Goal: Transaction & Acquisition: Book appointment/travel/reservation

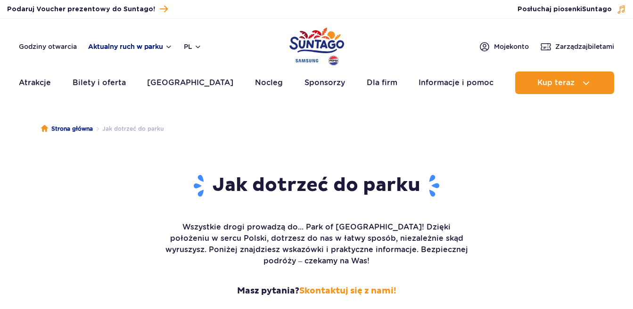
click at [165, 48] on button "Aktualny ruch w parku" at bounding box center [130, 47] width 84 height 8
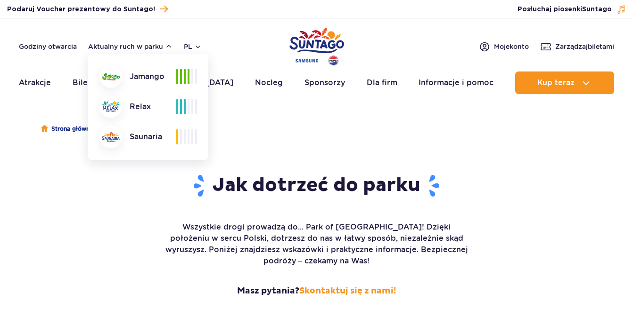
click at [114, 27] on header "Godziny otwarcia Aktualny ruch w parku Aktualny ruch w parku [GEOGRAPHIC_DATA] …" at bounding box center [316, 59] width 633 height 81
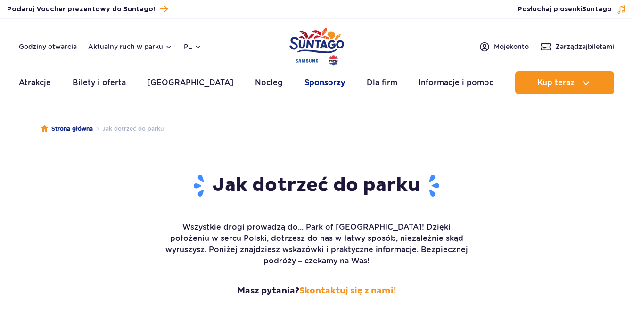
click at [304, 84] on link "Sponsorzy" at bounding box center [324, 83] width 41 height 23
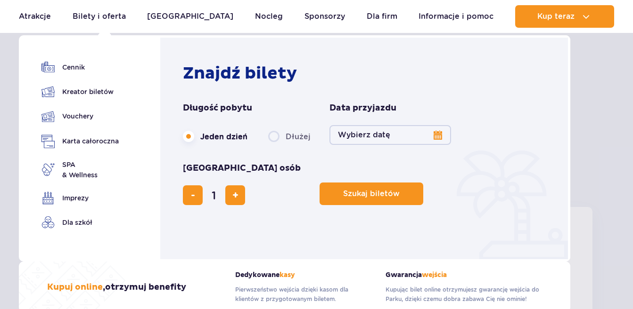
scroll to position [47, 0]
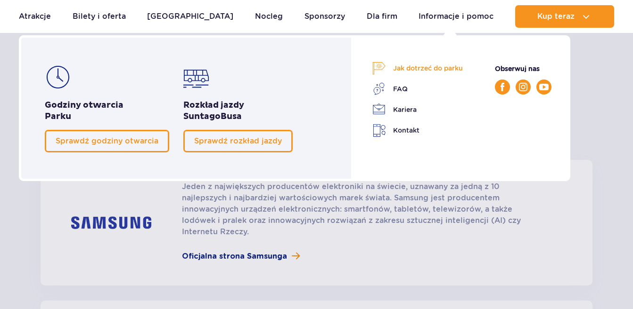
click at [423, 67] on link "Jak dotrzeć do parku" at bounding box center [417, 68] width 90 height 13
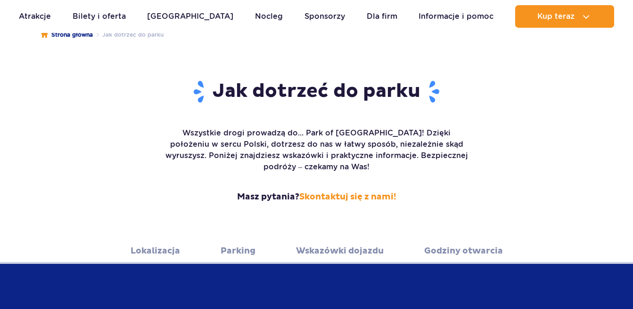
click at [352, 239] on link "Wskazówki dojazdu" at bounding box center [340, 251] width 88 height 26
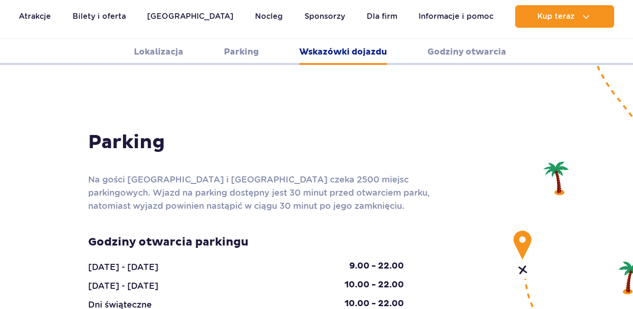
scroll to position [1253, 0]
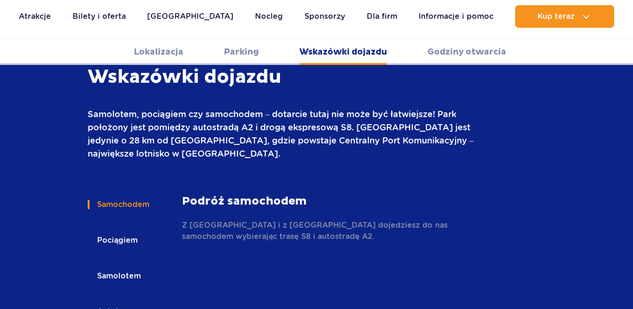
scroll to position [1301, 0]
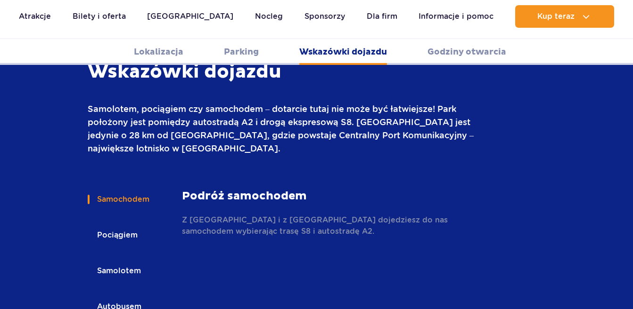
click at [113, 297] on button "Autobusem" at bounding box center [119, 307] width 62 height 21
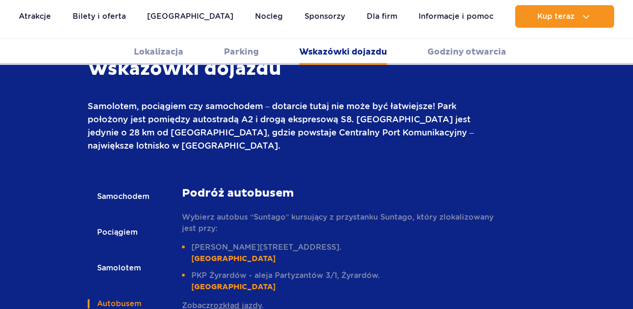
scroll to position [1395, 0]
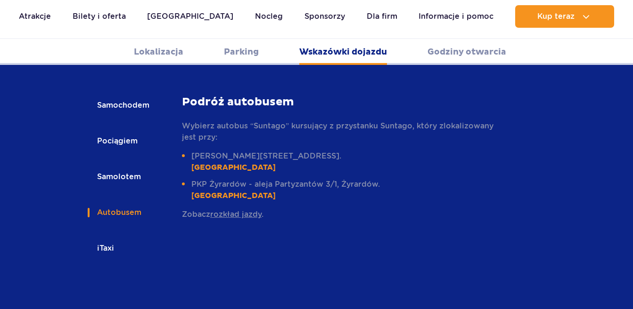
click at [232, 210] on link "rozkład jazdy" at bounding box center [235, 214] width 51 height 9
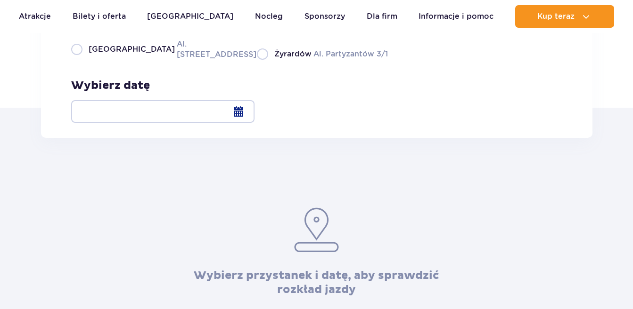
click at [257, 60] on label "Żyrardów Al. Partyzantów 3/1" at bounding box center [322, 54] width 131 height 12
click at [257, 60] on input "Żyrardów Al. Partyzantów 3/1" at bounding box center [262, 59] width 10 height 2
radio input "true"
click at [254, 113] on div at bounding box center [162, 111] width 183 height 23
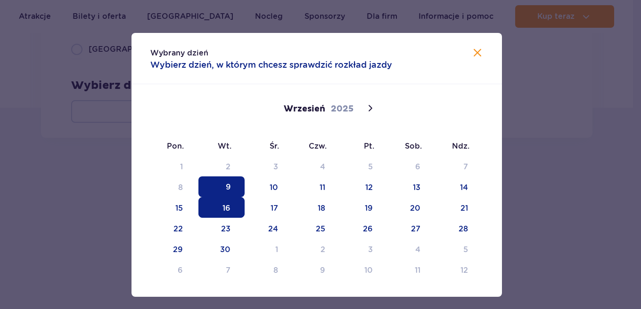
click at [226, 210] on span "16" at bounding box center [221, 207] width 46 height 21
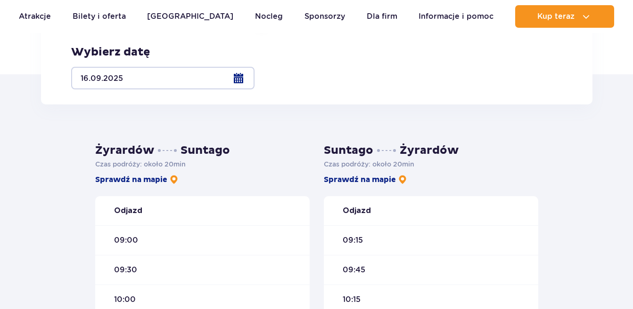
scroll to position [94, 0]
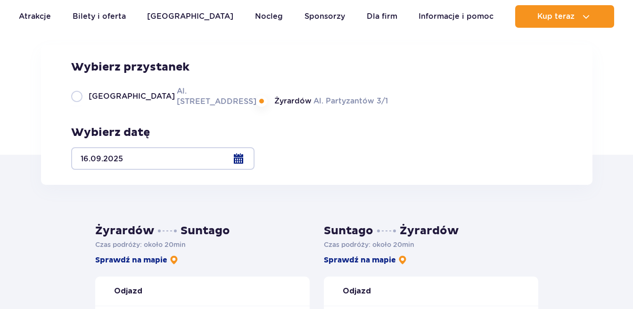
click at [77, 107] on label "Warszawa Al. Jerozolimskie 56" at bounding box center [158, 96] width 174 height 21
click at [77, 107] on input "Warszawa Al. Jerozolimskie 56" at bounding box center [76, 106] width 10 height 2
radio input "true"
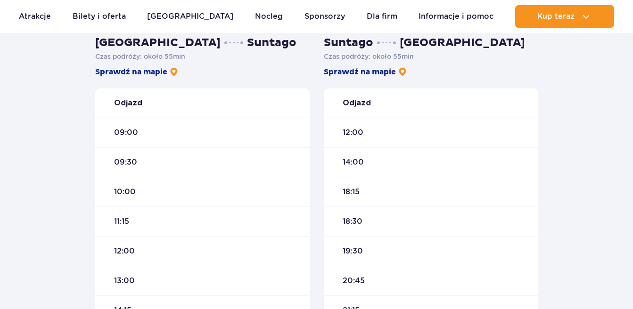
scroll to position [141, 0]
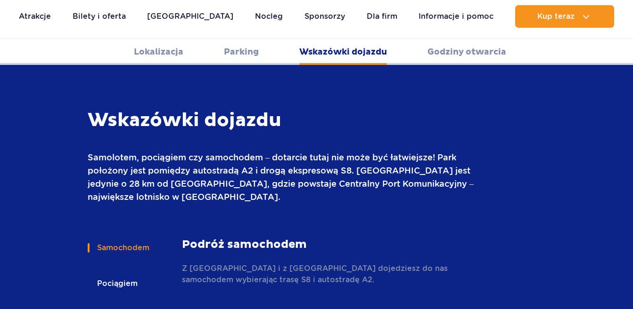
scroll to position [1299, 0]
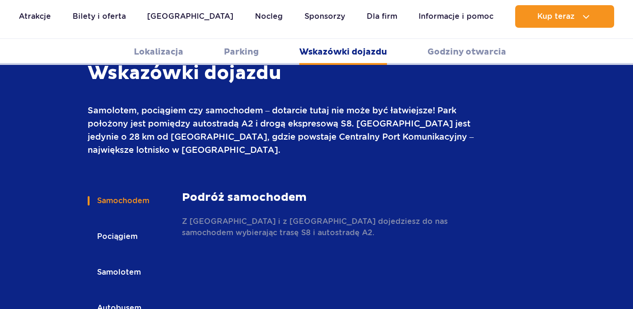
click at [121, 227] on button "Pociągiem" at bounding box center [117, 237] width 58 height 21
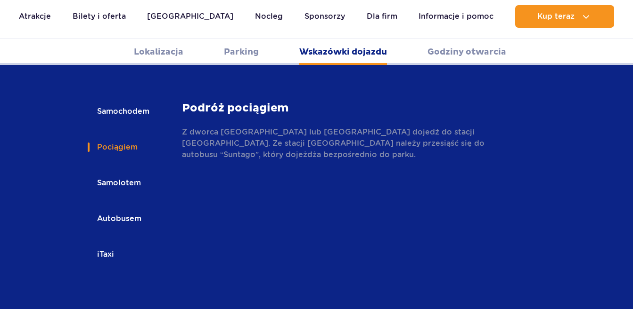
scroll to position [1393, 0]
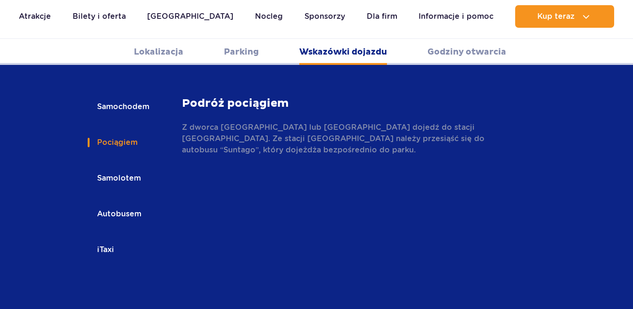
click at [112, 240] on button "iTaxi" at bounding box center [105, 250] width 34 height 21
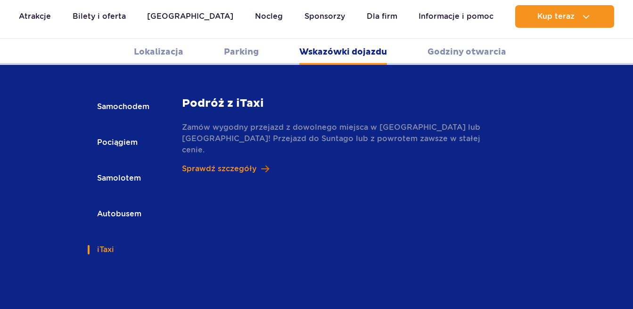
click at [223, 163] on p "Sprawdź szczegóły" at bounding box center [219, 168] width 74 height 11
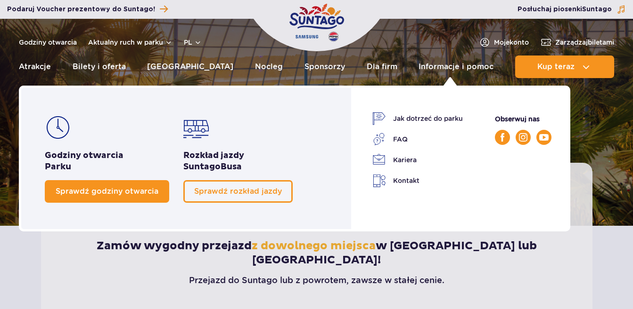
click at [155, 192] on span "Sprawdź godziny otwarcia" at bounding box center [107, 191] width 103 height 9
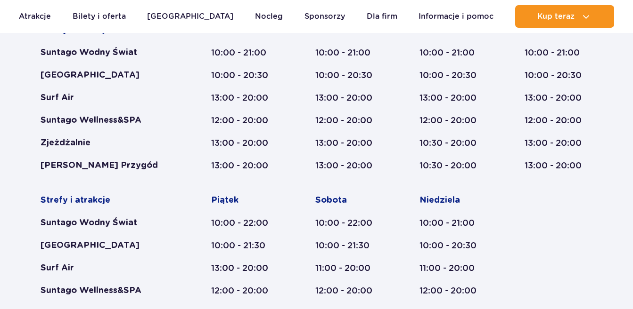
scroll to position [471, 0]
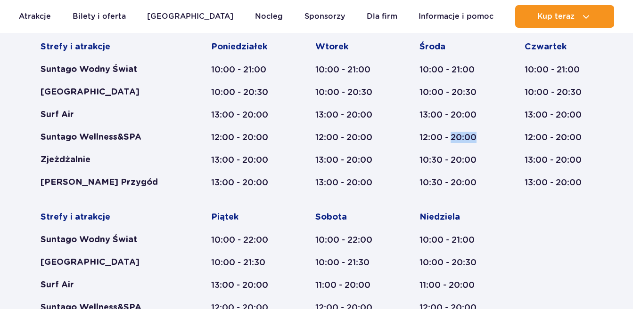
drag, startPoint x: 453, startPoint y: 139, endPoint x: 488, endPoint y: 142, distance: 35.9
click at [488, 142] on div "Strefy i atrakcje Suntago Wodny Świat Crocodile Island Surf Air Suntago Wellnes…" at bounding box center [317, 199] width 552 height 317
click at [472, 137] on div "12:00 - 20:00" at bounding box center [453, 137] width 69 height 11
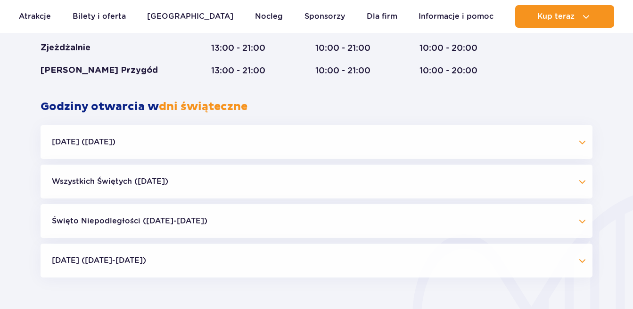
scroll to position [801, 0]
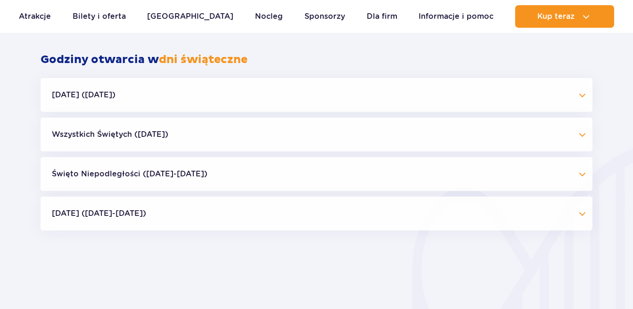
click at [142, 133] on button "Wszystkich Świętych (01.11.25)" at bounding box center [317, 135] width 552 height 34
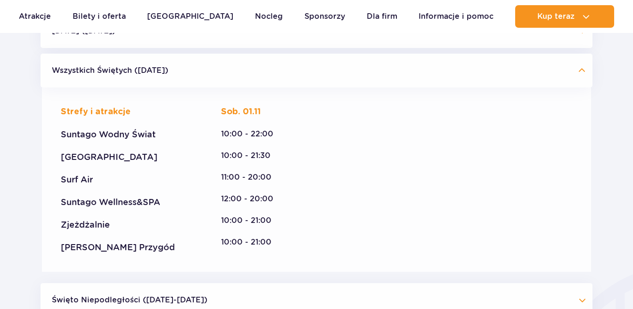
scroll to position [848, 0]
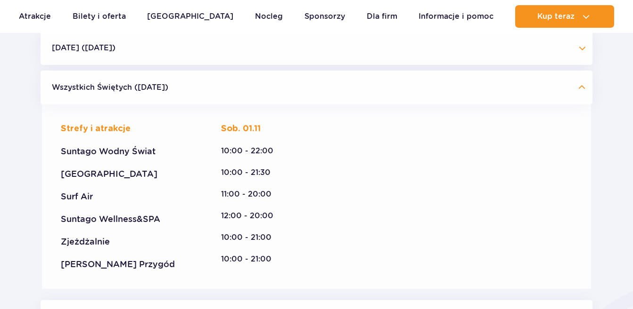
click at [133, 88] on button "Wszystkich Świętych (01.11.25)" at bounding box center [317, 88] width 552 height 34
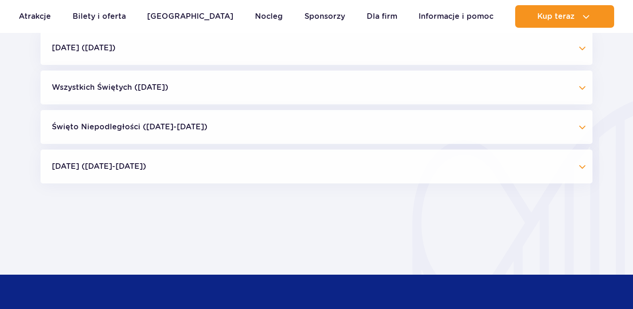
click at [130, 49] on button "Halloween (31.10.25)" at bounding box center [317, 48] width 552 height 34
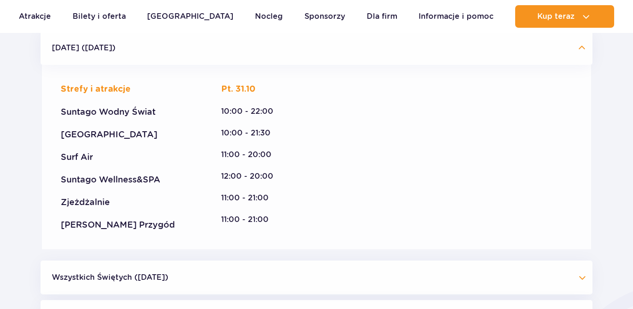
click at [130, 49] on button "Halloween (31.10.25)" at bounding box center [317, 48] width 552 height 34
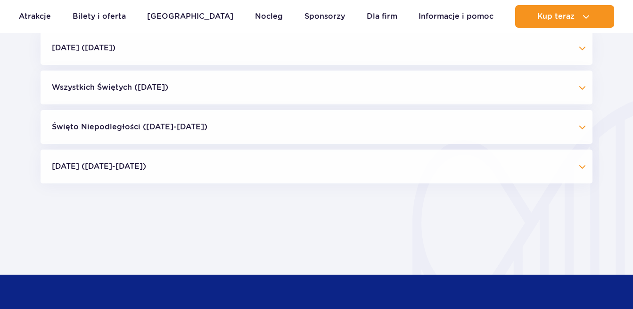
click at [136, 163] on button "Boże Narodzenie (23.12-01.01.26)" at bounding box center [317, 167] width 552 height 34
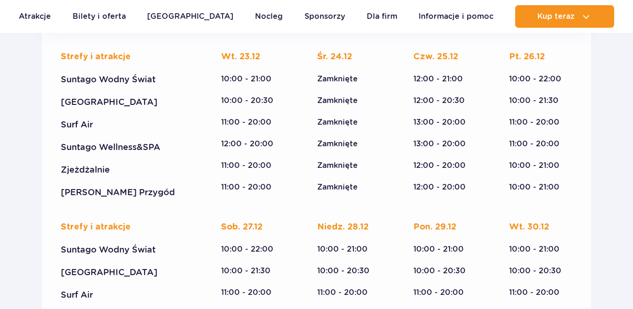
scroll to position [942, 0]
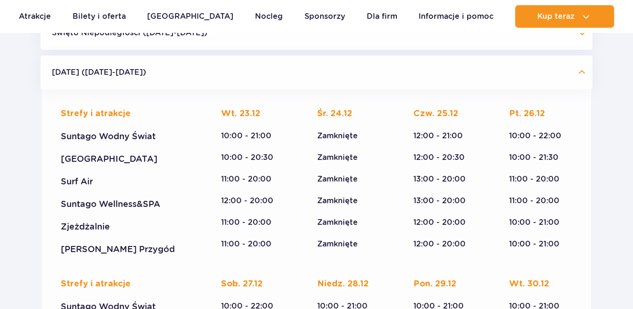
click at [585, 68] on button "Boże Narodzenie (23.12-01.01.26)" at bounding box center [317, 73] width 552 height 34
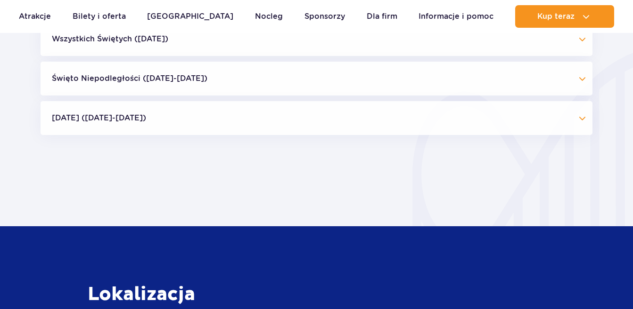
scroll to position [848, 0]
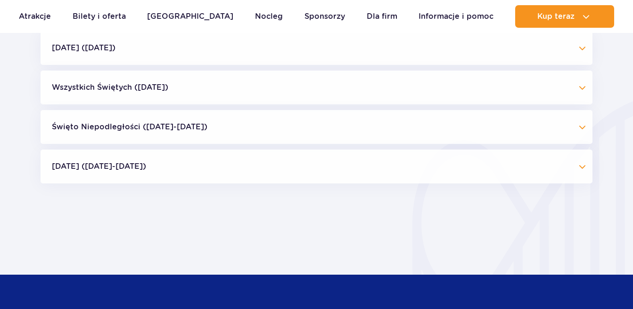
click at [206, 130] on button "Święto Niepodległości (09.11-11.11.25)" at bounding box center [317, 127] width 552 height 34
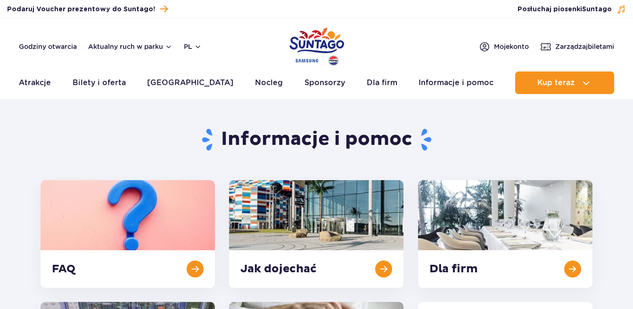
scroll to position [0, 0]
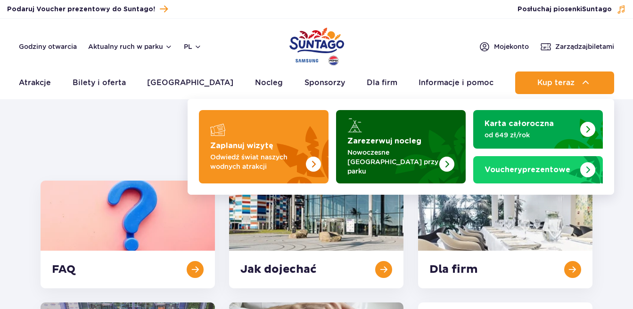
click at [402, 149] on p "Nowoczesne osiedle domków przy parku" at bounding box center [393, 162] width 92 height 28
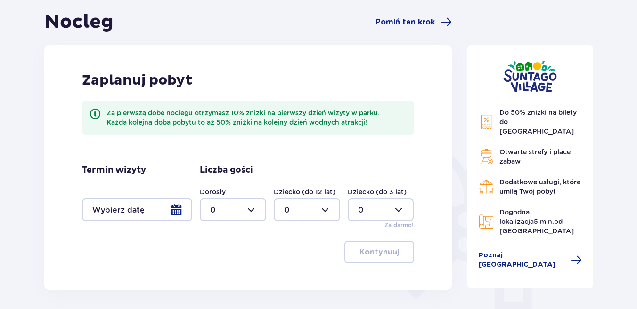
scroll to position [73, 0]
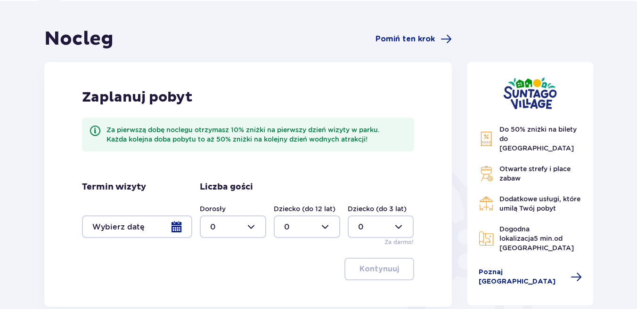
click at [179, 227] on div at bounding box center [137, 227] width 110 height 23
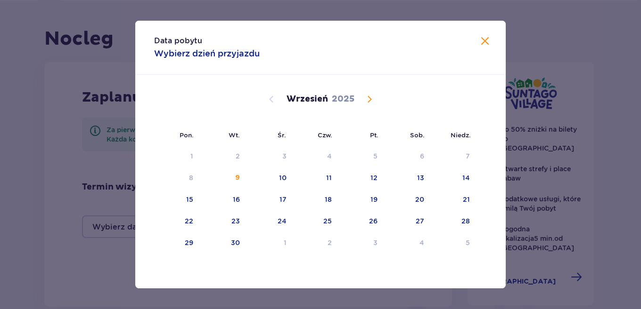
click at [372, 103] on span "Calendar" at bounding box center [369, 99] width 11 height 11
click at [0, 200] on div "Data pobytu Wybierz dzień przyjazdu Pon. Wt. Śr. Czw. Pt. Sob. [GEOGRAPHIC_DATA…" at bounding box center [320, 154] width 641 height 309
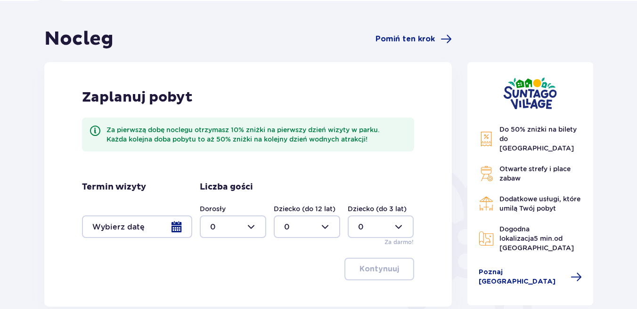
click at [177, 226] on div at bounding box center [137, 227] width 110 height 23
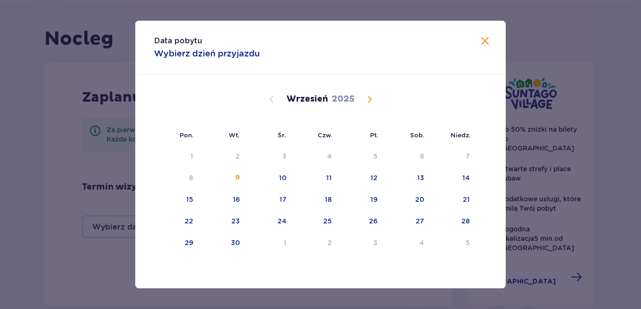
click at [372, 102] on span "Calendar" at bounding box center [369, 99] width 11 height 11
click at [195, 198] on div "13" at bounding box center [177, 200] width 47 height 21
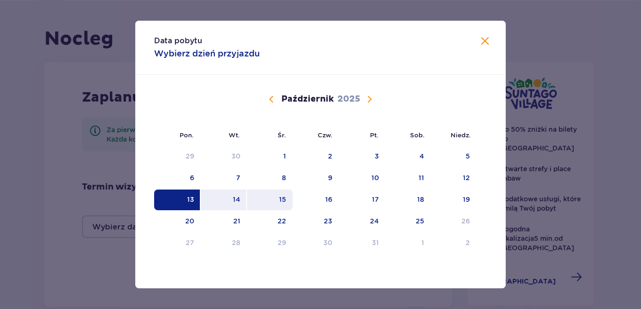
click at [283, 200] on div "15" at bounding box center [282, 199] width 7 height 9
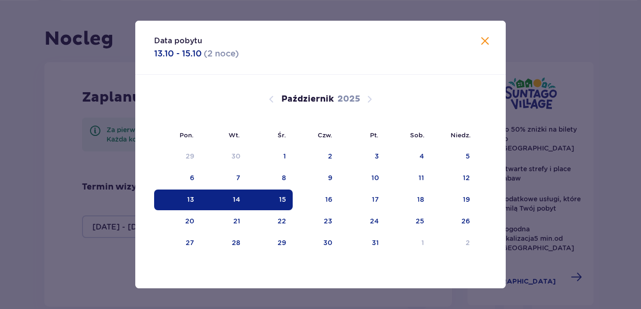
type input "[DATE] - [DATE]"
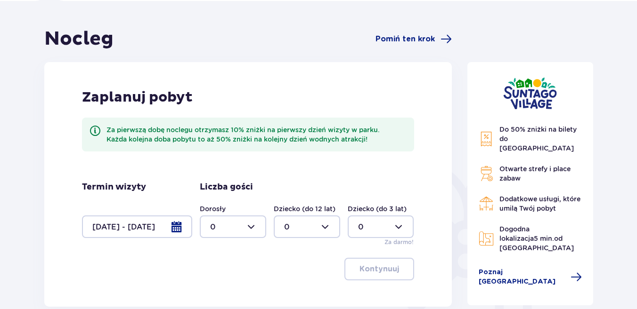
click at [256, 229] on div at bounding box center [233, 227] width 66 height 23
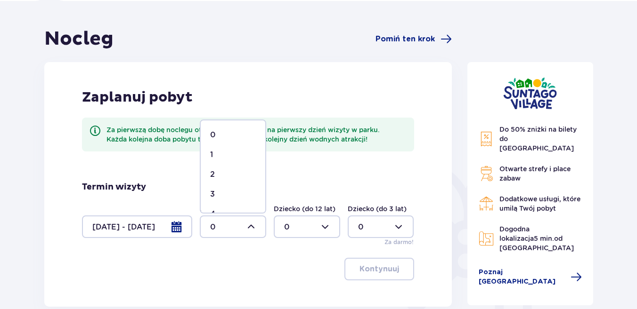
click at [214, 155] on div "1" at bounding box center [233, 155] width 46 height 10
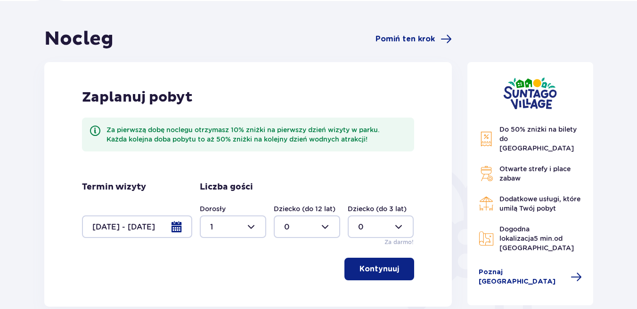
type input "1"
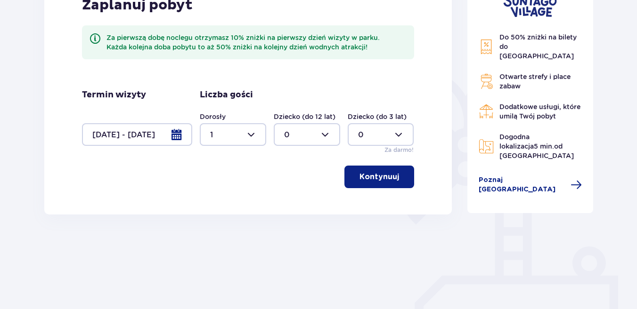
scroll to position [167, 0]
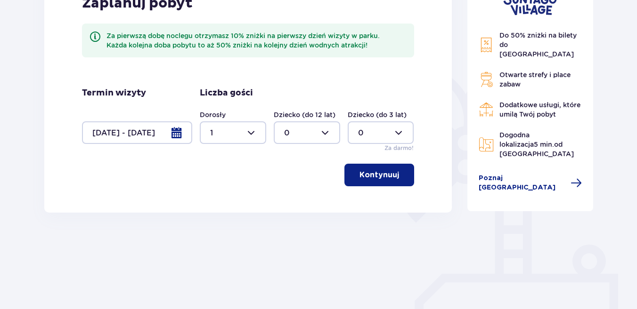
click at [363, 180] on p "Kontynuuj" at bounding box center [379, 175] width 40 height 10
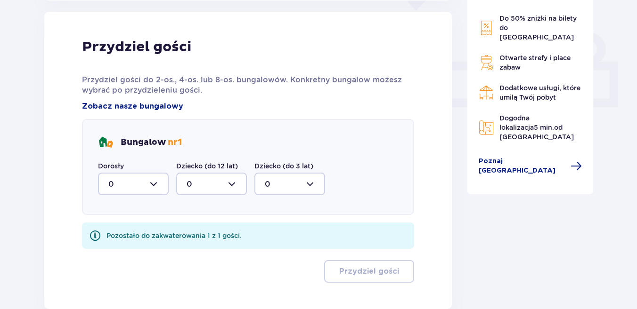
scroll to position [380, 0]
click at [149, 182] on div at bounding box center [133, 183] width 71 height 23
click at [119, 230] on div "1" at bounding box center [133, 232] width 50 height 10
type input "1"
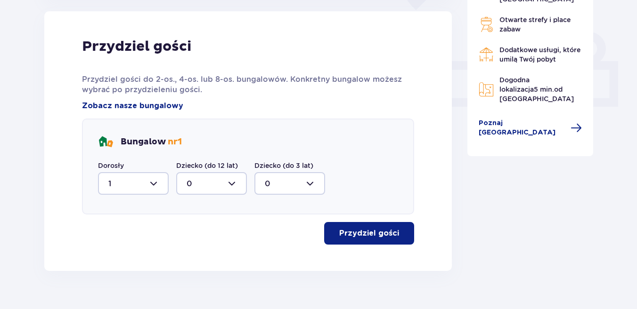
click at [351, 232] on p "Przydziel gości" at bounding box center [369, 233] width 60 height 10
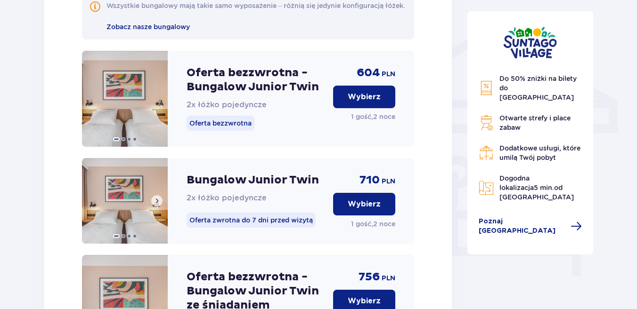
scroll to position [792, 0]
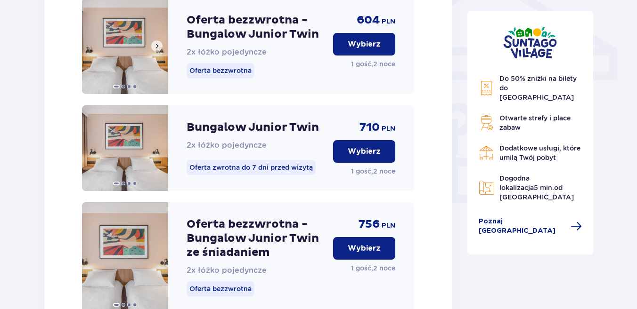
click at [160, 50] on span at bounding box center [157, 46] width 8 height 8
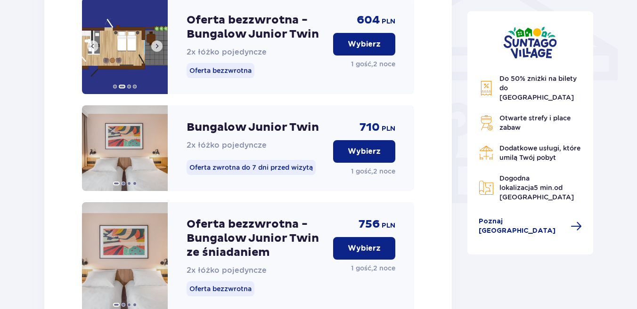
click at [162, 52] on button at bounding box center [156, 46] width 11 height 11
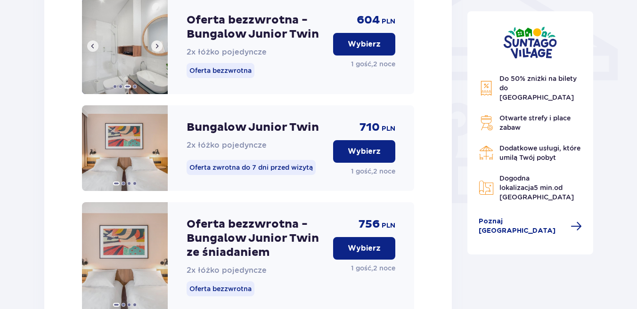
click at [161, 52] on button at bounding box center [156, 46] width 11 height 11
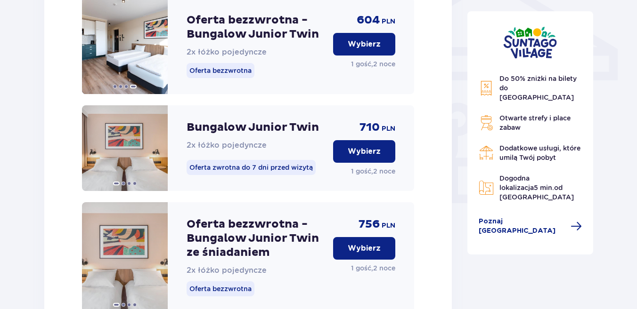
click at [224, 78] on p "Oferta bezzwrotna" at bounding box center [221, 70] width 68 height 15
click at [226, 78] on p "Oferta bezzwrotna" at bounding box center [221, 70] width 68 height 15
copy p "Oferta bezzwrotna"
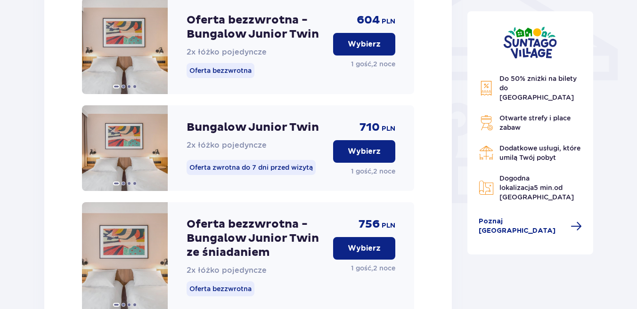
click at [159, 50] on span at bounding box center [157, 46] width 8 height 8
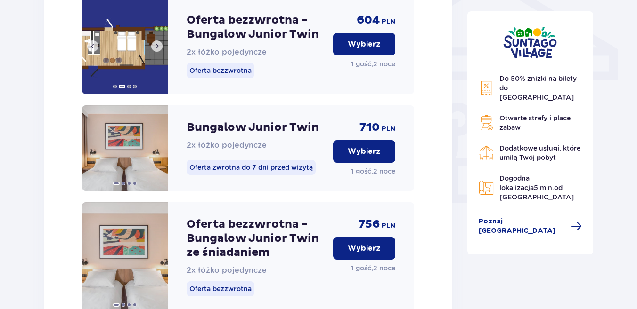
click at [159, 50] on span at bounding box center [157, 46] width 8 height 8
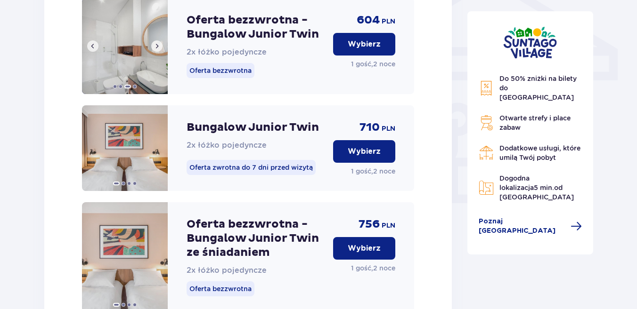
click at [159, 50] on span at bounding box center [157, 46] width 8 height 8
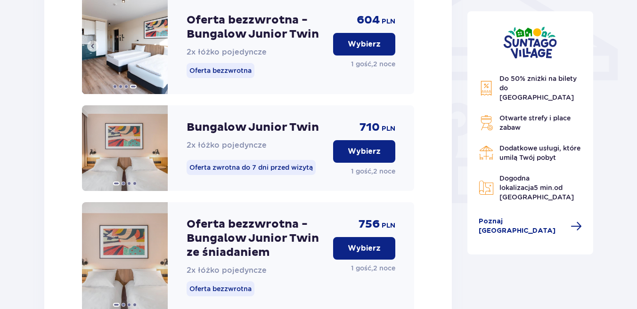
click at [159, 54] on img at bounding box center [125, 46] width 86 height 96
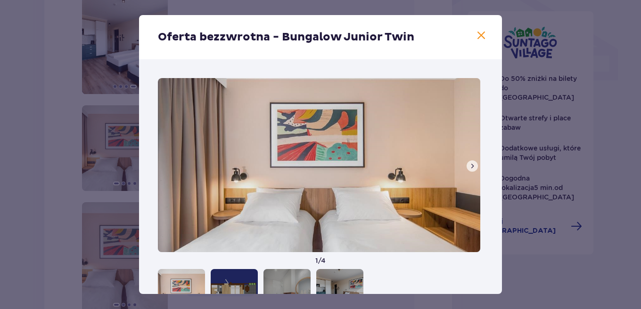
drag, startPoint x: 2, startPoint y: 108, endPoint x: 7, endPoint y: 104, distance: 6.7
click at [4, 108] on div "Oferta bezzwrotna - Bungalow Junior Twin [DEMOGRAPHIC_DATA] / 4" at bounding box center [320, 154] width 641 height 309
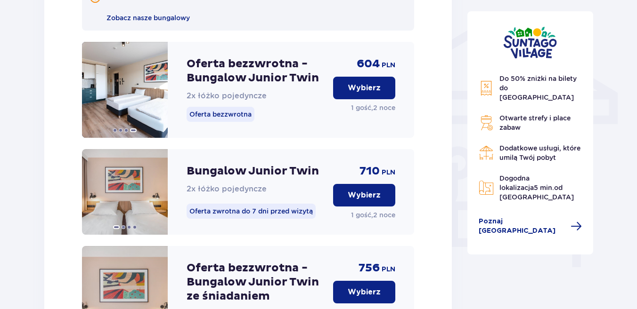
scroll to position [745, 0]
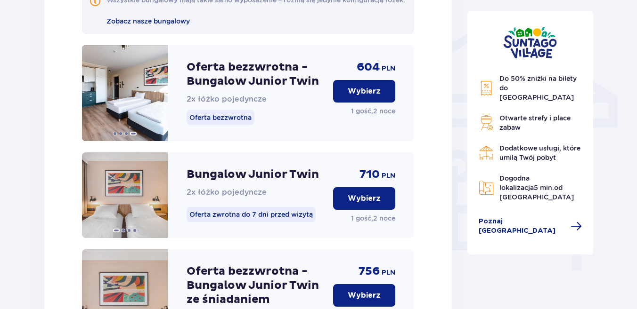
click at [373, 97] on p "Wybierz" at bounding box center [364, 91] width 33 height 10
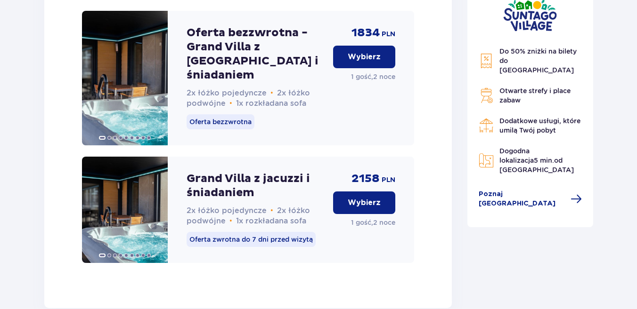
scroll to position [2461, 0]
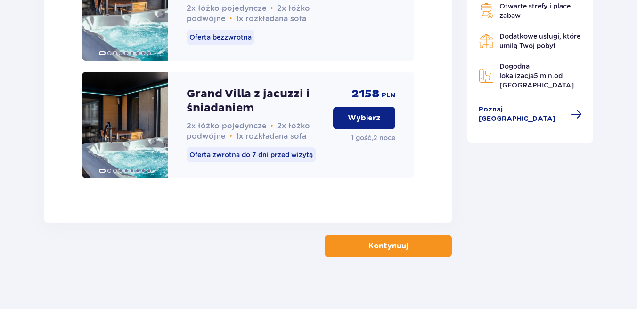
click at [402, 235] on button "Kontynuuj" at bounding box center [388, 246] width 127 height 23
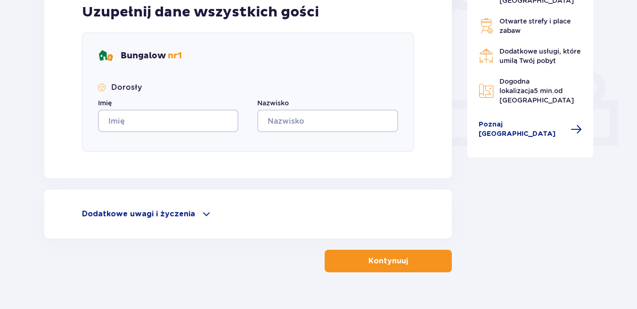
scroll to position [360, 0]
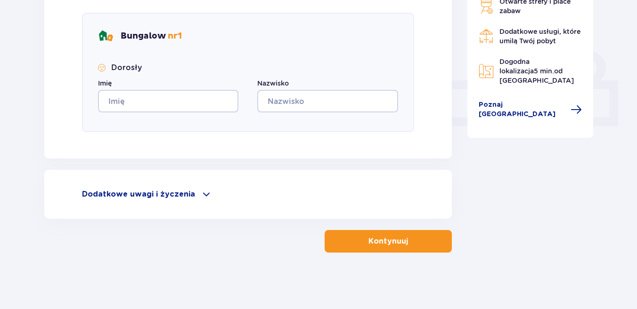
click at [201, 194] on span at bounding box center [206, 194] width 11 height 11
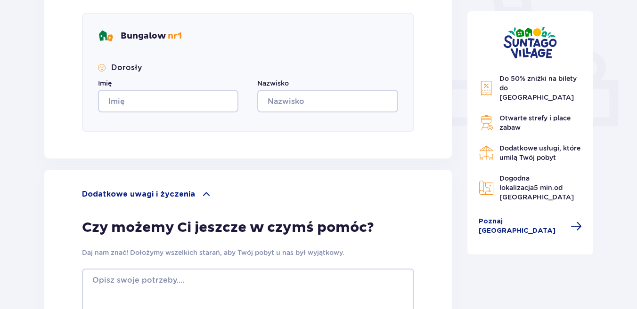
click at [201, 194] on span at bounding box center [206, 194] width 11 height 11
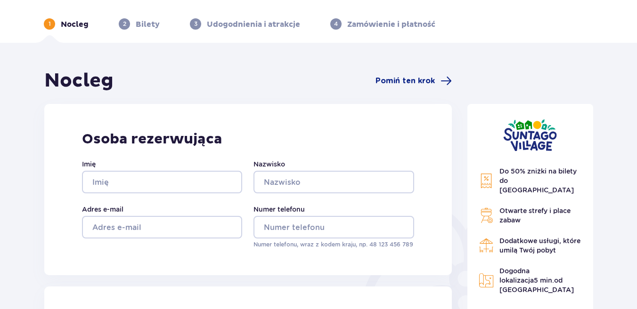
scroll to position [0, 0]
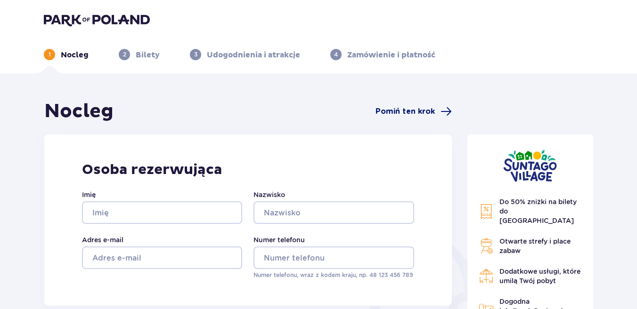
click at [417, 112] on span "Pomiń ten krok" at bounding box center [404, 111] width 59 height 10
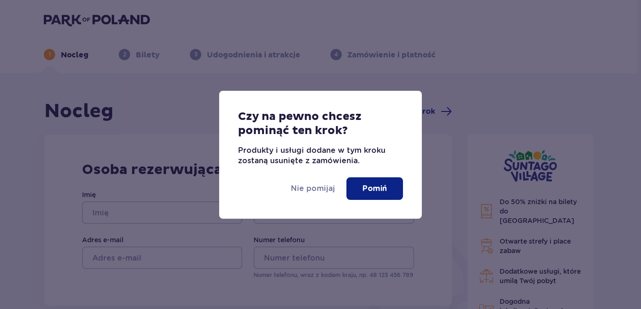
click at [378, 184] on p "Pomiń" at bounding box center [374, 189] width 24 height 10
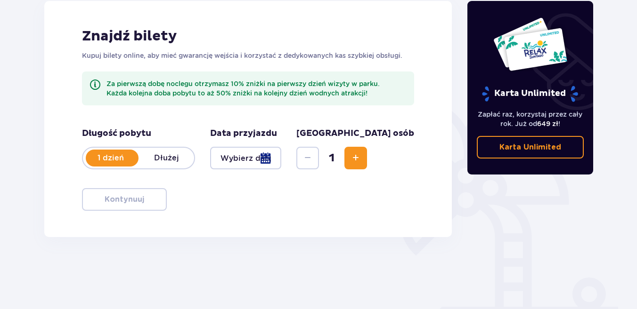
scroll to position [29, 0]
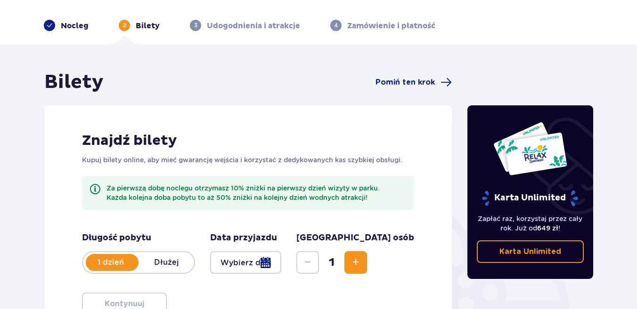
click at [281, 265] on div at bounding box center [245, 263] width 71 height 23
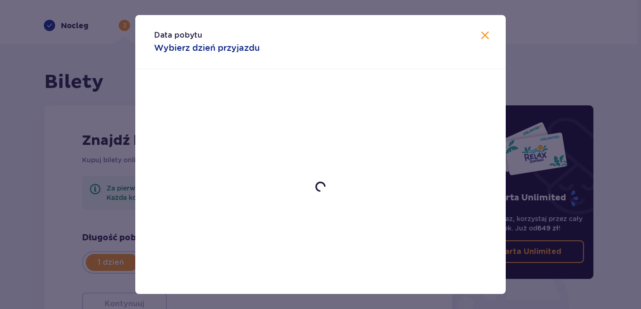
click at [19, 183] on div "Data pobytu Wybierz dzień przyjazdu" at bounding box center [320, 154] width 641 height 309
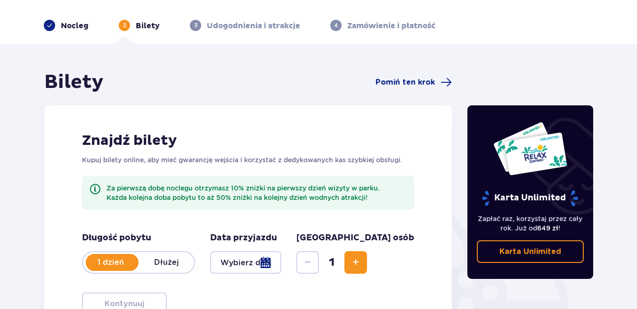
click at [173, 260] on p "Dłużej" at bounding box center [166, 263] width 56 height 10
click at [281, 262] on div at bounding box center [245, 263] width 71 height 23
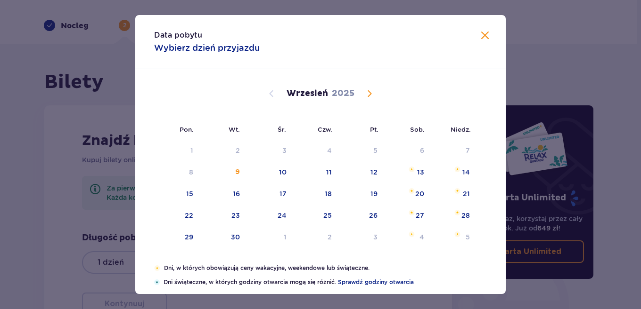
click at [364, 95] on span "Calendar" at bounding box center [369, 93] width 11 height 11
click at [368, 90] on span "Calendar" at bounding box center [369, 93] width 11 height 11
click at [268, 91] on span "Calendar" at bounding box center [271, 93] width 11 height 11
click at [192, 194] on div "13" at bounding box center [190, 193] width 7 height 9
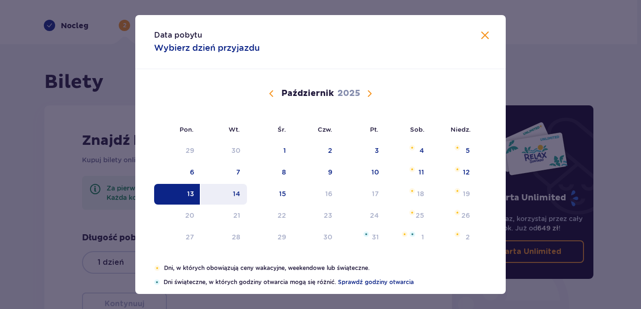
click at [233, 191] on div "14" at bounding box center [237, 193] width 8 height 9
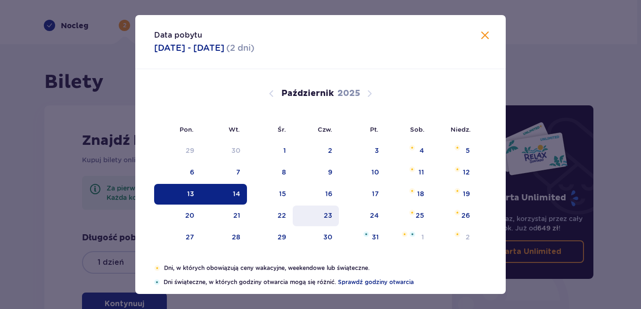
type input "[DATE] - [DATE]"
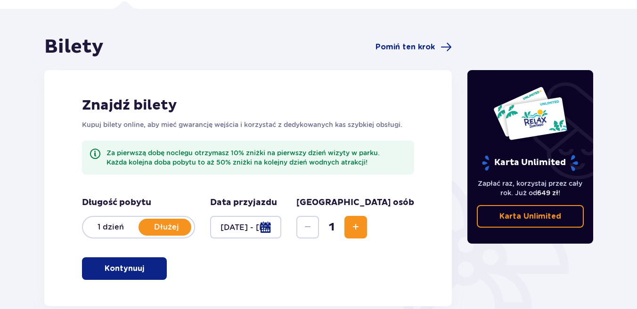
scroll to position [123, 0]
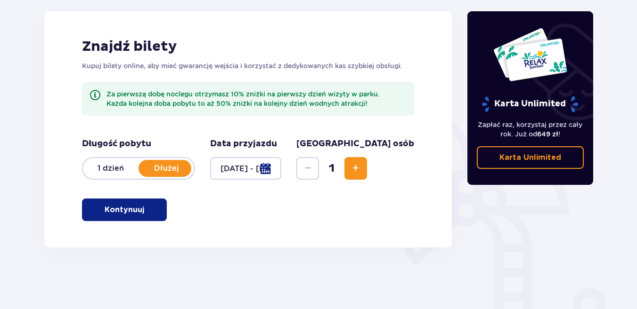
click at [135, 219] on button "Kontynuuj" at bounding box center [124, 210] width 85 height 23
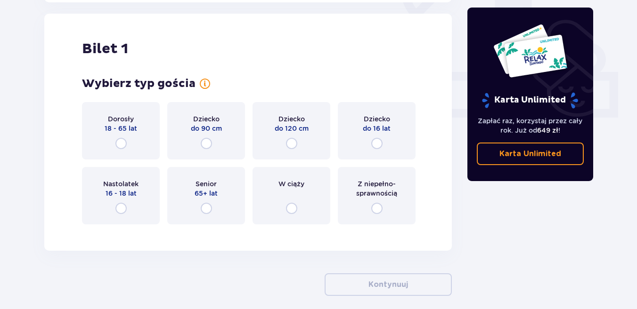
scroll to position [371, 0]
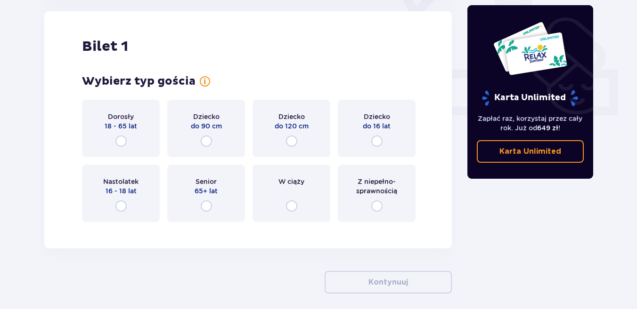
click at [367, 200] on div "Z niepełno­sprawnością" at bounding box center [377, 193] width 78 height 57
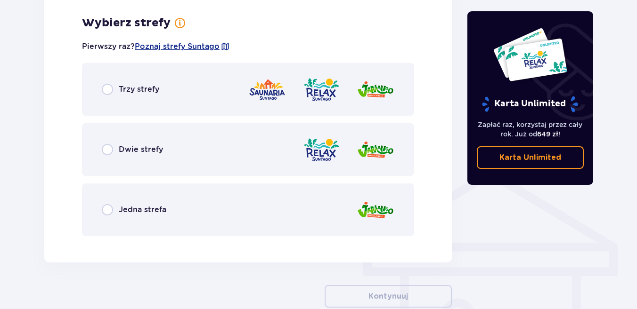
scroll to position [601, 0]
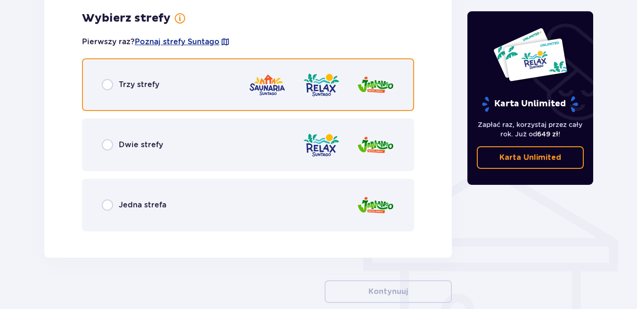
click at [109, 81] on input "radio" at bounding box center [107, 84] width 11 height 11
radio input "true"
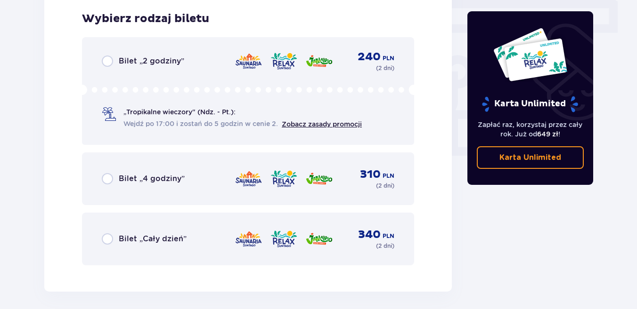
scroll to position [840, 0]
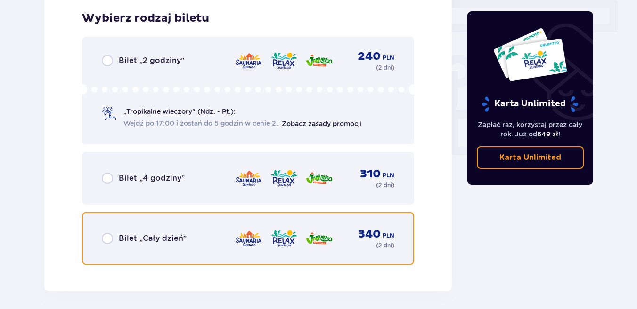
click at [110, 241] on input "radio" at bounding box center [107, 238] width 11 height 11
radio input "true"
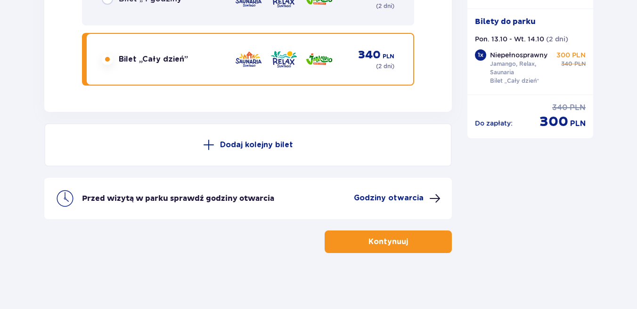
scroll to position [1020, 0]
